Goal: Task Accomplishment & Management: Manage account settings

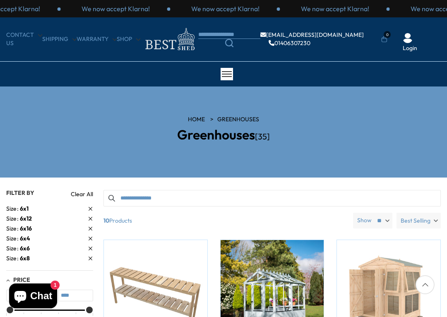
click at [429, 28] on ul "[EMAIL_ADDRESS][DOMAIN_NAME] 01406307230 0 Login" at bounding box center [319, 40] width 243 height 26
click at [432, 21] on div "CONTACT US Shipping Warranty Shop [EMAIL_ADDRESS][DOMAIN_NAME] 01406307230 0 Lo…" at bounding box center [223, 39] width 447 height 44
click at [429, 30] on ul "[EMAIL_ADDRESS][DOMAIN_NAME] 01406307230 0 Login" at bounding box center [319, 40] width 243 height 26
click at [422, 28] on li "Login" at bounding box center [410, 34] width 29 height 38
click at [345, 92] on section "HOME Greenhouses Greenhouses [35]" at bounding box center [223, 132] width 447 height 91
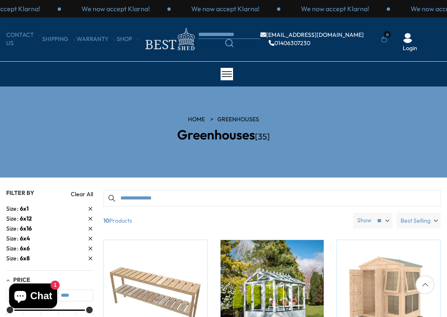
click at [7, 0] on div "We now accept Klarna! We now accept Klarna! We now accept Klarna! We now accept…" at bounding box center [223, 8] width 447 height 17
click at [442, 35] on div "CONTACT US Shipping Warranty Shop [EMAIL_ADDRESS][DOMAIN_NAME] 01406307230 0 Lo…" at bounding box center [223, 39] width 447 height 27
click at [445, 2] on div "We now accept Klarna! We now accept Klarna! We now accept Klarna! We now accept…" at bounding box center [223, 8] width 447 height 17
click at [444, 33] on div "CONTACT US Shipping Warranty Shop [EMAIL_ADDRESS][DOMAIN_NAME] 01406307230 0 Lo…" at bounding box center [223, 39] width 447 height 27
click at [446, 18] on div "CONTACT US Shipping Warranty Shop [EMAIL_ADDRESS][DOMAIN_NAME] 01406307230 0 Lo…" at bounding box center [223, 39] width 447 height 44
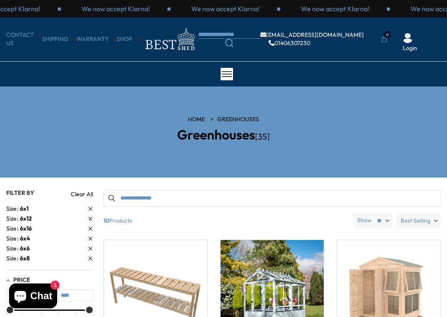
click at [437, 0] on div "We now accept Klarna! We now accept Klarna! We now accept Klarna! We now accept…" at bounding box center [223, 8] width 447 height 17
click at [390, 4] on div "We now accept Klarna!" at bounding box center [335, 8] width 110 height 9
click at [390, 5] on div "We now accept Klarna!" at bounding box center [335, 8] width 110 height 9
click at [432, 0] on div "We now accept Klarna! We now accept Klarna! We now accept Klarna! We now accept…" at bounding box center [223, 8] width 447 height 17
click at [422, 31] on li "Login" at bounding box center [410, 34] width 29 height 38
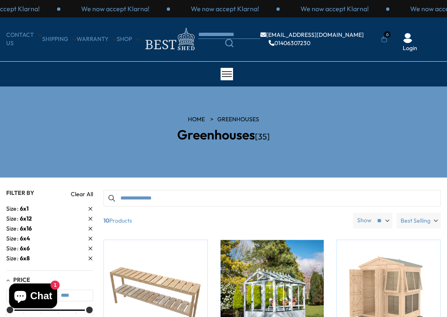
click at [413, 24] on li "Login" at bounding box center [410, 34] width 29 height 38
click at [420, 21] on li "Login" at bounding box center [410, 34] width 29 height 38
click at [390, 13] on div "We now accept Klarna!" at bounding box center [335, 8] width 110 height 9
click at [408, 51] on link "Login" at bounding box center [410, 48] width 14 height 8
